Goal: Find specific page/section: Find specific page/section

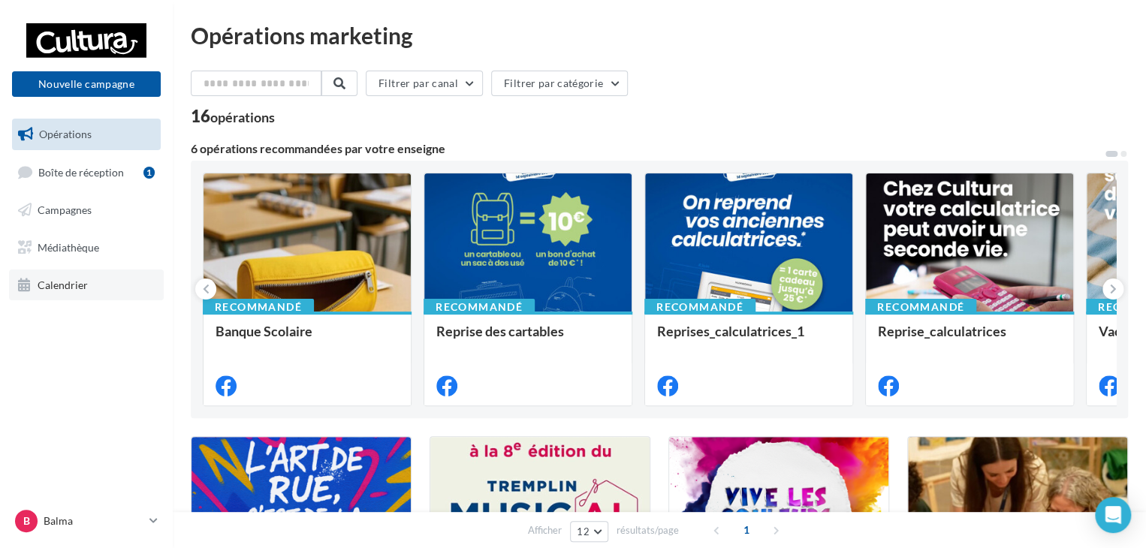
click at [65, 286] on span "Calendrier" at bounding box center [63, 284] width 50 height 13
click at [153, 521] on icon at bounding box center [153, 520] width 8 height 13
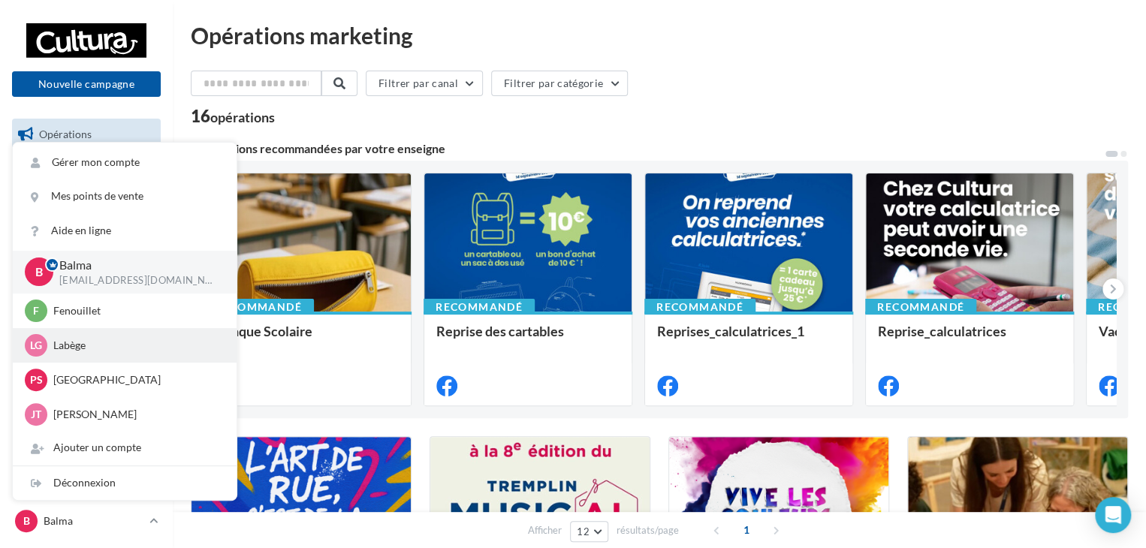
click at [96, 352] on div "Lg Labège [EMAIL_ADDRESS][DOMAIN_NAME]" at bounding box center [125, 345] width 200 height 23
click at [63, 348] on p "Labège" at bounding box center [135, 345] width 165 height 15
